Goal: Transaction & Acquisition: Obtain resource

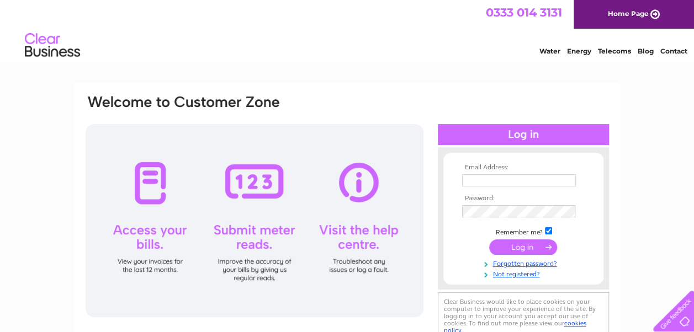
type input "accounts@simpsonandbrown.co.uk"
click at [517, 245] on input "submit" at bounding box center [523, 247] width 68 height 15
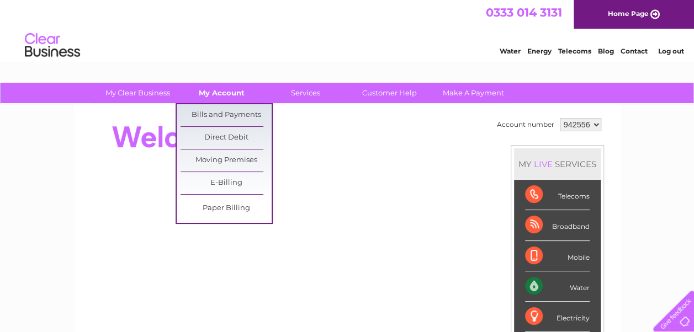
click at [221, 92] on link "My Account" at bounding box center [221, 93] width 91 height 20
click at [221, 113] on link "Bills and Payments" at bounding box center [226, 115] width 91 height 22
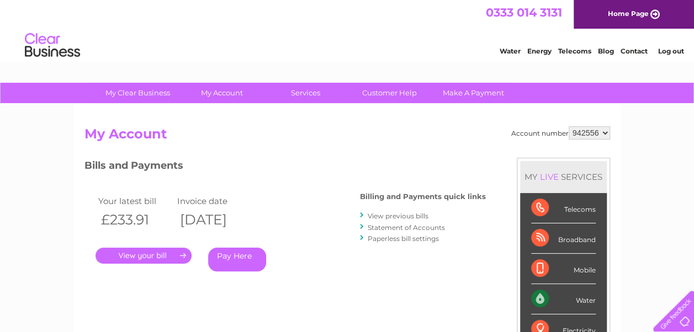
click at [594, 131] on select "942556 970131" at bounding box center [589, 132] width 41 height 13
select select "970131"
click at [569, 126] on select "942556 970131" at bounding box center [589, 132] width 41 height 13
click at [151, 255] on link "." at bounding box center [144, 256] width 96 height 16
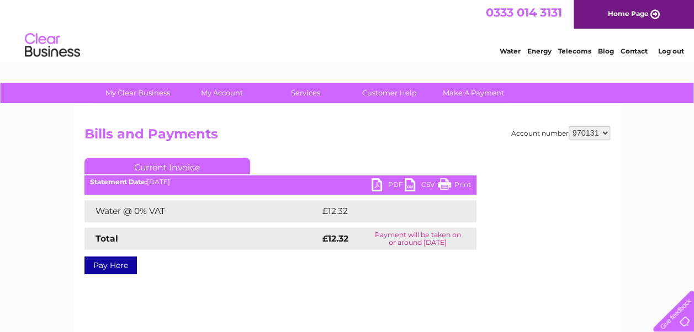
click at [395, 182] on link "PDF" at bounding box center [388, 186] width 33 height 16
click at [609, 134] on select "942556 970131" at bounding box center [589, 132] width 41 height 13
select select "942556"
click at [569, 126] on select "942556 970131" at bounding box center [589, 132] width 41 height 13
click at [389, 183] on link "PDF" at bounding box center [388, 186] width 33 height 16
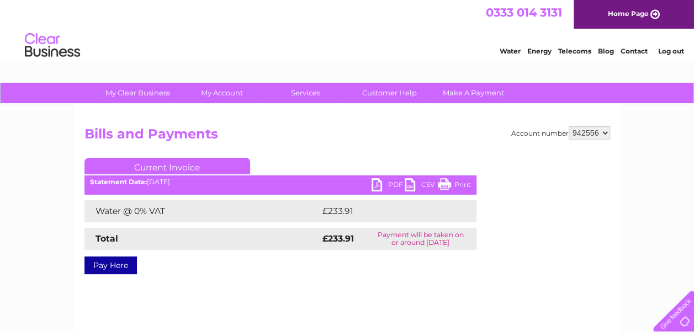
click at [669, 50] on link "Log out" at bounding box center [671, 51] width 26 height 8
